Goal: Communication & Community: Answer question/provide support

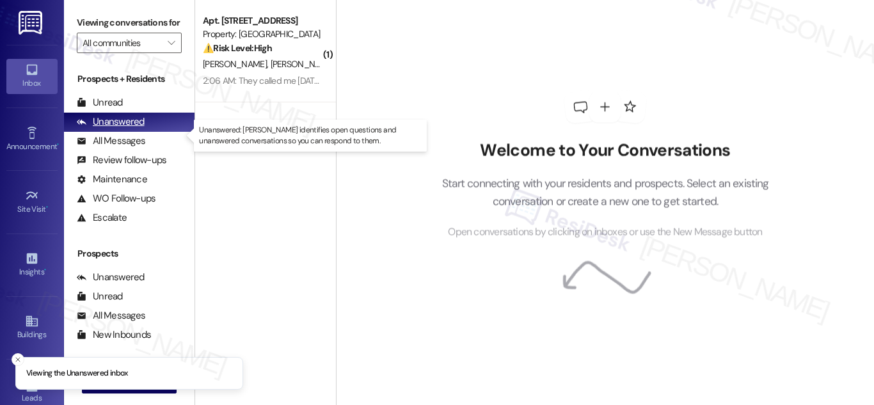
click at [120, 129] on div "Unanswered" at bounding box center [111, 121] width 68 height 13
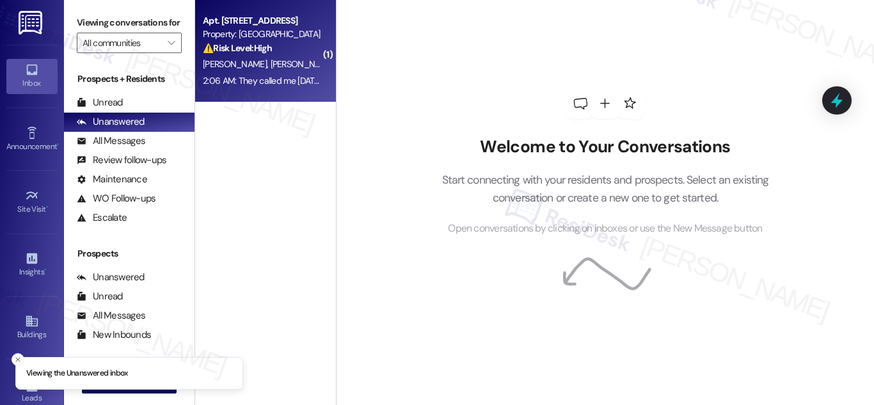
click at [256, 52] on strong "⚠️ Risk Level: High" at bounding box center [237, 48] width 69 height 12
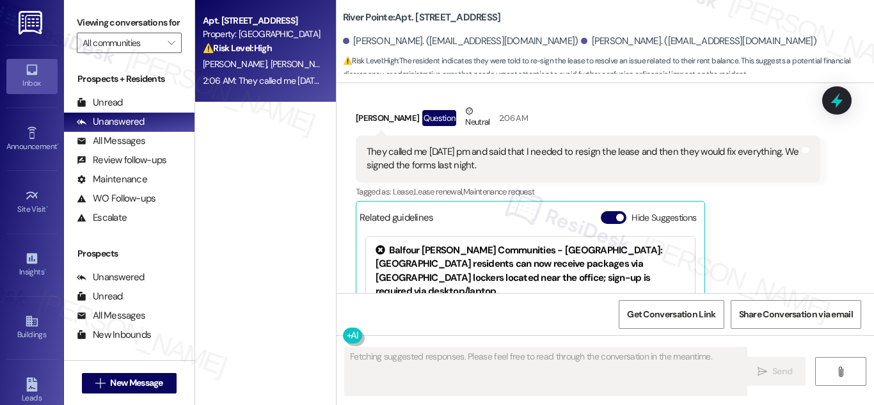
scroll to position [2208, 0]
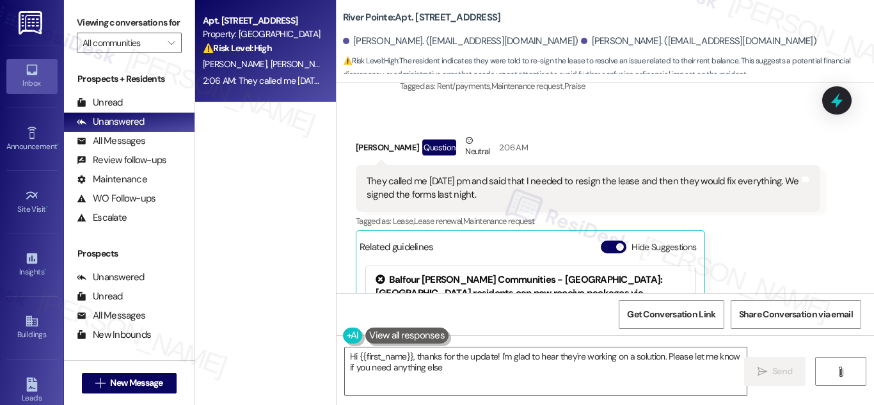
type textarea "Hi {{first_name}}, thanks for the update! I'm glad to hear they're working on a…"
click at [463, 177] on div "They called me [DATE] pm and said that I needed to resign the lease and then th…" at bounding box center [582, 188] width 433 height 27
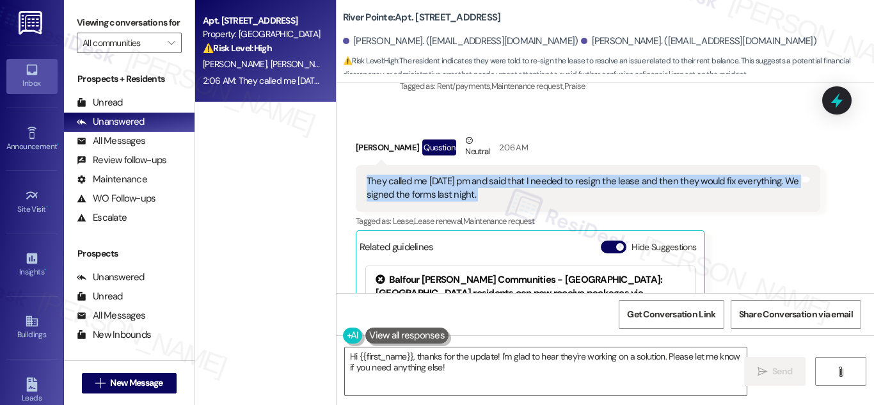
click at [463, 177] on div "They called me [DATE] pm and said that I needed to resign the lease and then th…" at bounding box center [582, 188] width 433 height 27
copy div "They called me [DATE] pm and said that I needed to resign the lease and then th…"
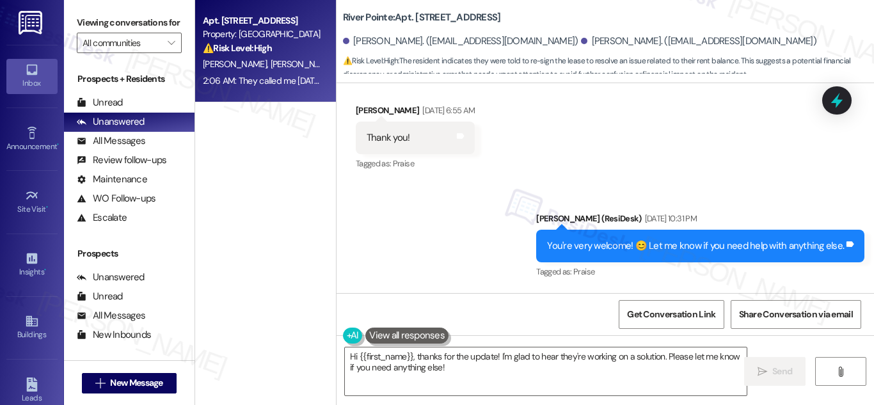
scroll to position [1441, 0]
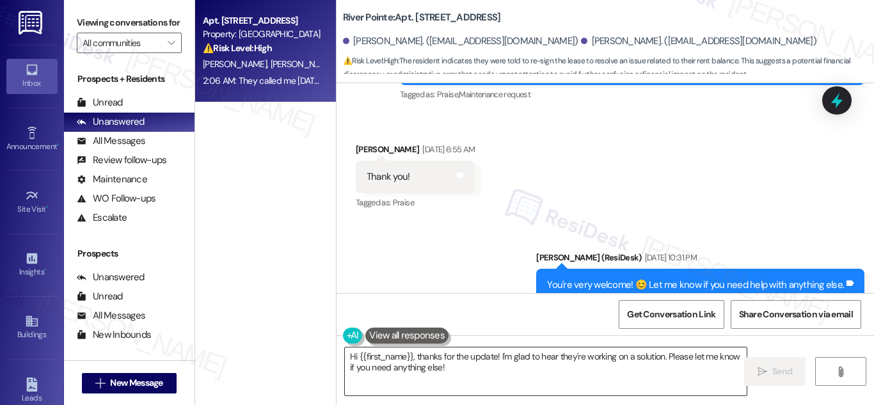
click at [498, 379] on textarea "Hi {{first_name}}, thanks for the update! I'm glad to hear they're working on a…" at bounding box center [546, 371] width 402 height 48
click at [777, 373] on span "Send" at bounding box center [782, 371] width 20 height 13
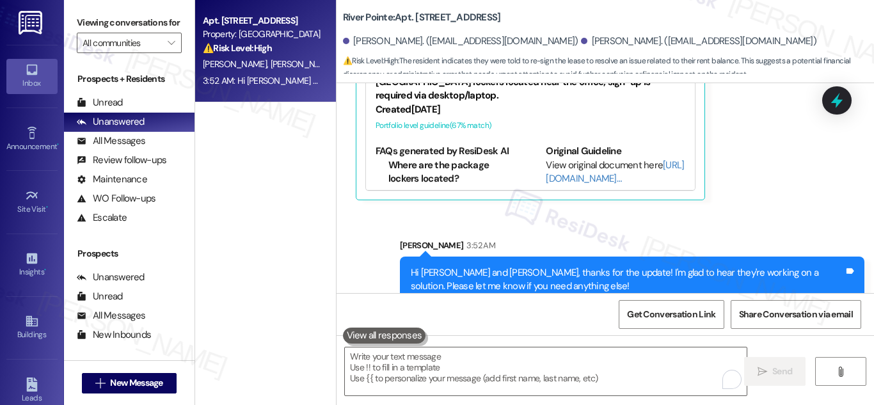
scroll to position [2440, 0]
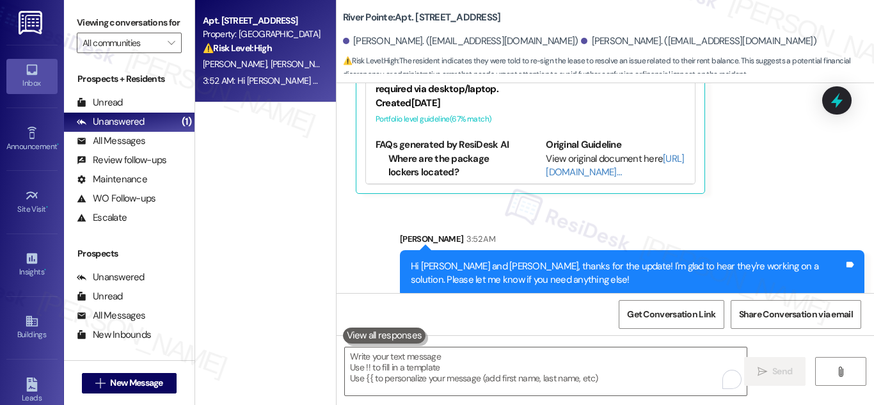
click at [279, 166] on div "Apt. 771, [STREET_ADDRESS] Property: River Pointe ⚠️ Risk Level: High The resid…" at bounding box center [265, 157] width 141 height 314
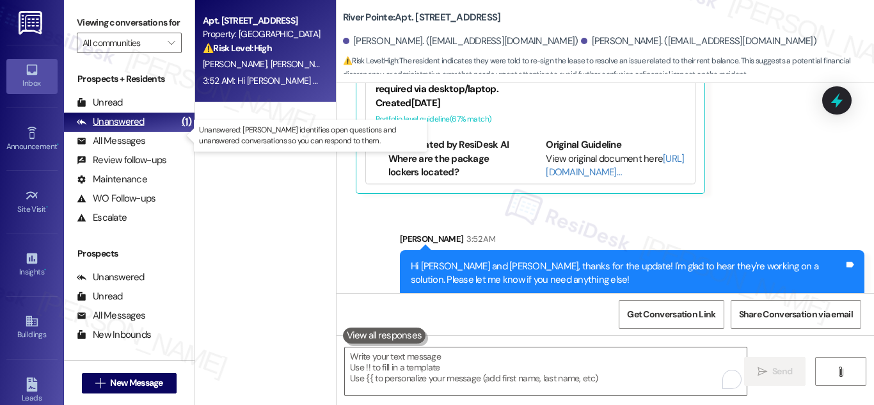
click at [132, 129] on div "Unanswered" at bounding box center [111, 121] width 68 height 13
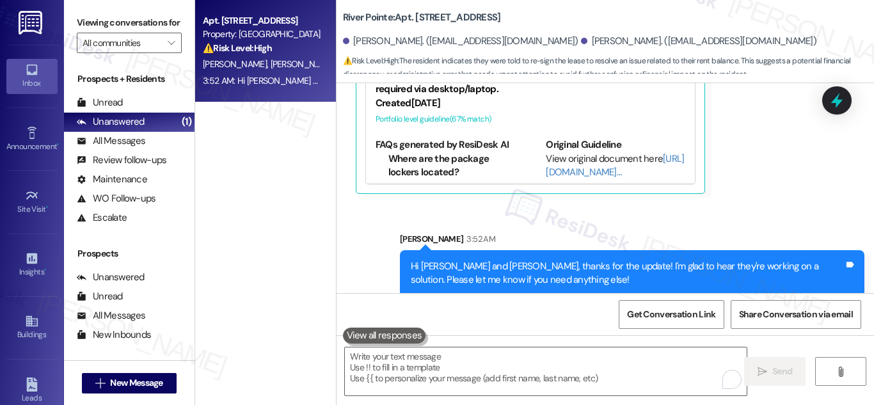
click at [242, 66] on span "[PERSON_NAME]" at bounding box center [237, 64] width 68 height 12
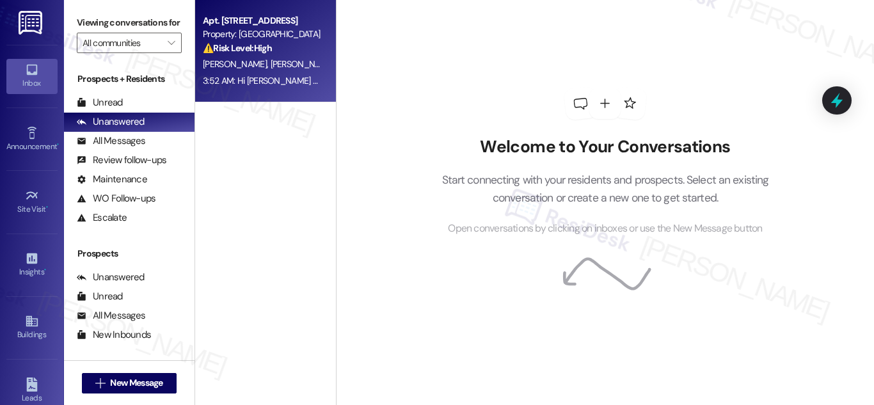
click at [252, 51] on strong "⚠️ Risk Level: High" at bounding box center [237, 48] width 69 height 12
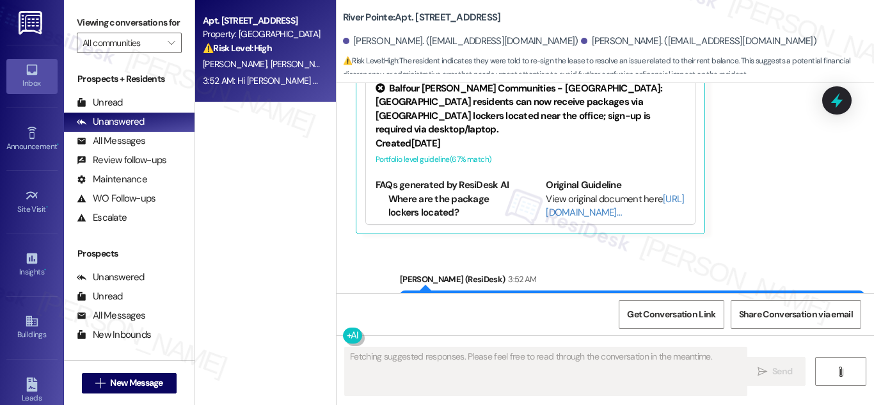
scroll to position [2459, 0]
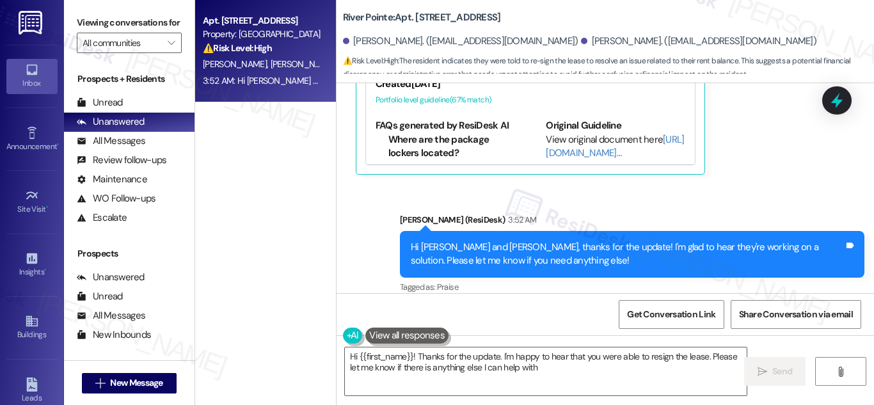
type textarea "Hi {{first_name}}! Thanks for the update. I'm happy to hear that you were able …"
click at [246, 40] on div "Property: [GEOGRAPHIC_DATA]" at bounding box center [262, 33] width 118 height 13
